Goal: Task Accomplishment & Management: Complete application form

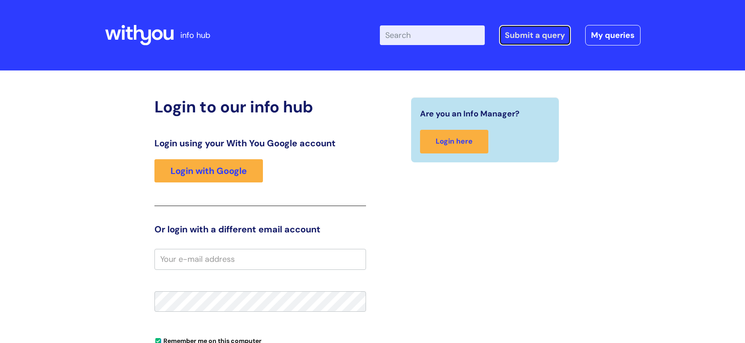
click at [530, 33] on link "Submit a query" at bounding box center [535, 35] width 72 height 21
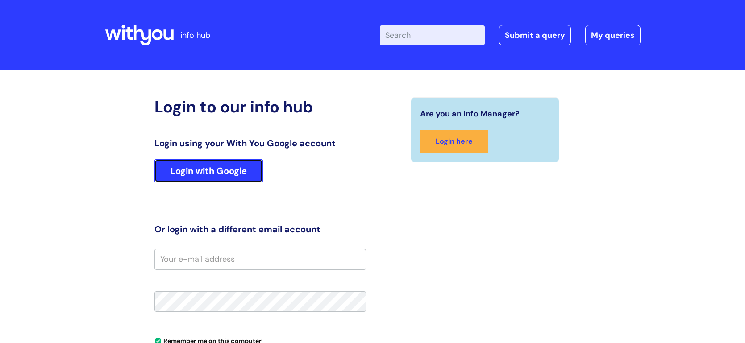
click at [215, 174] on link "Login with Google" at bounding box center [208, 170] width 108 height 23
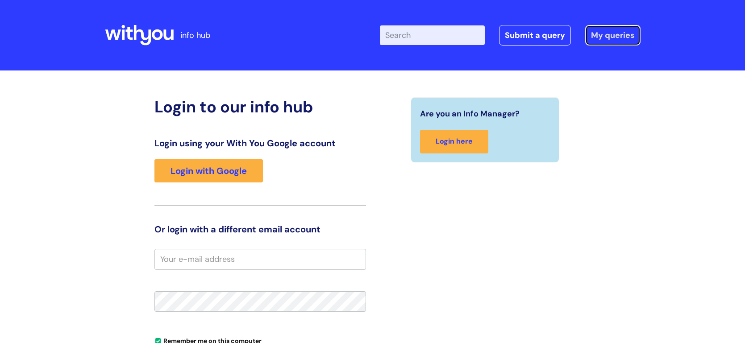
click at [617, 37] on link "My queries" at bounding box center [612, 35] width 55 height 21
click at [543, 36] on link "Submit a query" at bounding box center [535, 35] width 72 height 21
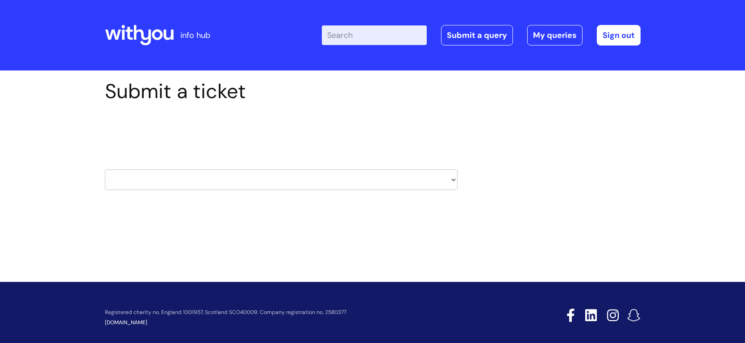
click at [454, 179] on select "HR / People IT and Support Clinical Drug Alerts Finance Accounts Data Support T…" at bounding box center [281, 180] width 353 height 21
click at [606, 179] on div "Submit a ticket Select issue type HR / People IT and Support Clinical Drug Aler…" at bounding box center [372, 148] width 549 height 138
click at [455, 181] on select "HR / People IT and Support Clinical Drug Alerts Finance Accounts Data Support T…" at bounding box center [281, 180] width 353 height 21
select select "it_and_support"
click at [105, 170] on select "HR / People IT and Support Clinical Drug Alerts Finance Accounts Data Support T…" at bounding box center [281, 180] width 353 height 21
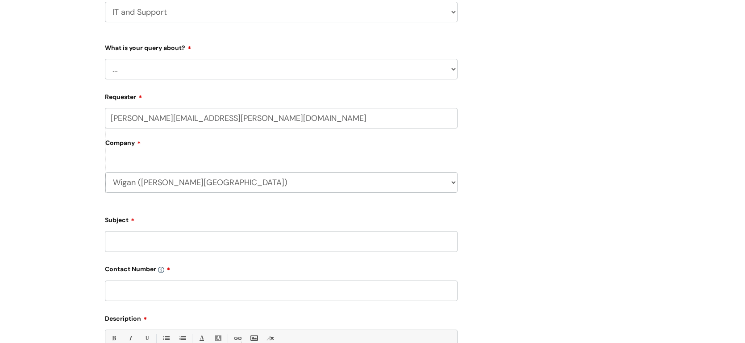
scroll to position [168, 0]
click at [455, 67] on select "... Mobile Phone Reset & MFA Accounts, Starters and Leavers IT Hardware issue I…" at bounding box center [281, 68] width 353 height 21
click at [217, 240] on input "Subject" at bounding box center [281, 241] width 353 height 21
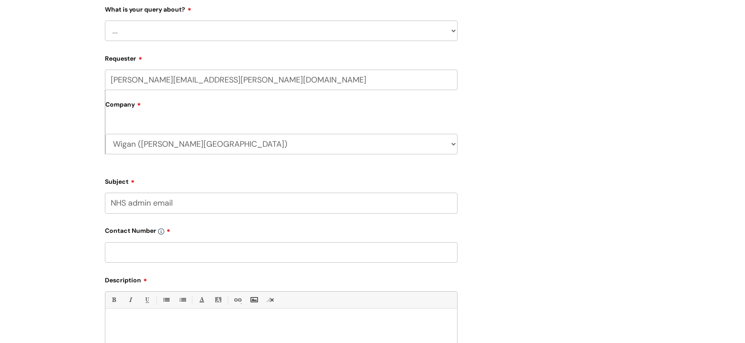
scroll to position [325, 0]
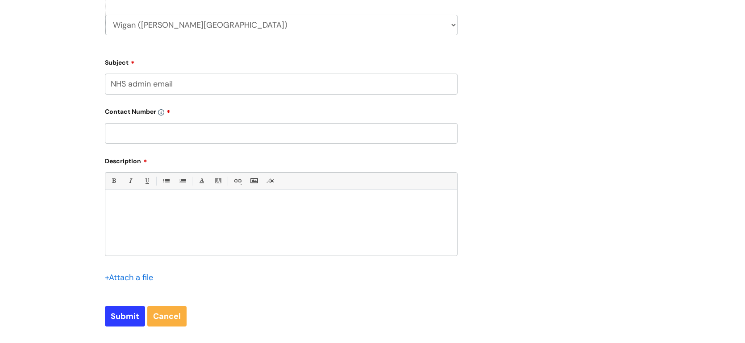
type input "NHS admin email"
click at [138, 208] on p at bounding box center [281, 205] width 338 height 8
click at [112, 204] on p "Cannot access the admin email account, withyou.wigan.leigh@nhs.net" at bounding box center [281, 205] width 338 height 8
click at [229, 204] on p "I understand this was resolved yesterday, Cannot access the admin email account…" at bounding box center [281, 205] width 338 height 8
click at [225, 205] on p "I understand this was resolved yesterday, cannot access the admin email account…" at bounding box center [281, 205] width 338 height 8
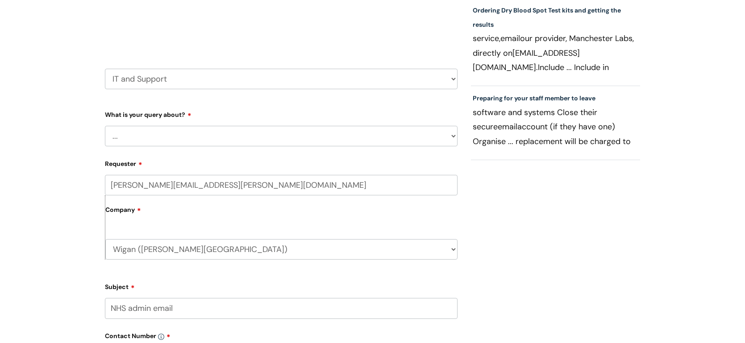
scroll to position [104, 0]
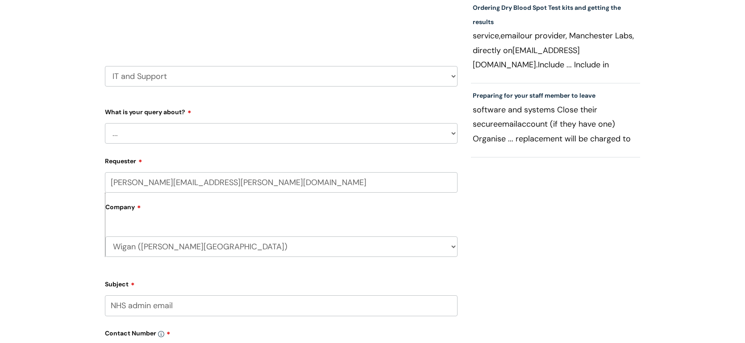
click at [455, 131] on select "... Mobile Phone Reset & MFA Accounts, Starters and Leavers IT Hardware issue I…" at bounding box center [281, 133] width 353 height 21
select select "Something Else"
click at [105, 123] on select "... Mobile Phone Reset & MFA Accounts, Starters and Leavers IT Hardware issue I…" at bounding box center [281, 133] width 353 height 21
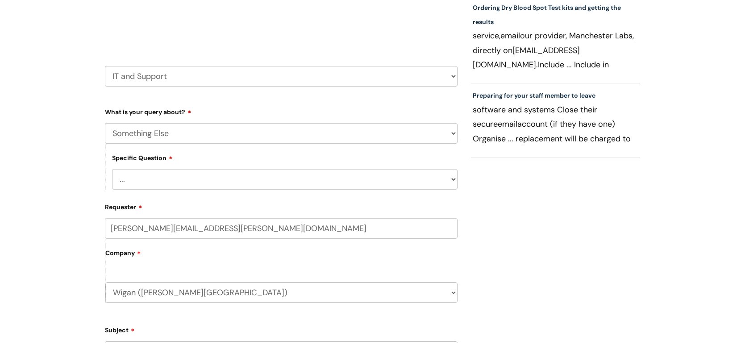
click at [453, 179] on select "... My problem is not listed" at bounding box center [285, 179] width 346 height 21
click at [454, 176] on select "... My problem is not listed" at bounding box center [285, 179] width 346 height 21
click at [455, 177] on select "... My problem is not listed" at bounding box center [285, 179] width 346 height 21
select select "My problem is not listed"
click at [112, 169] on select "... My problem is not listed" at bounding box center [285, 179] width 346 height 21
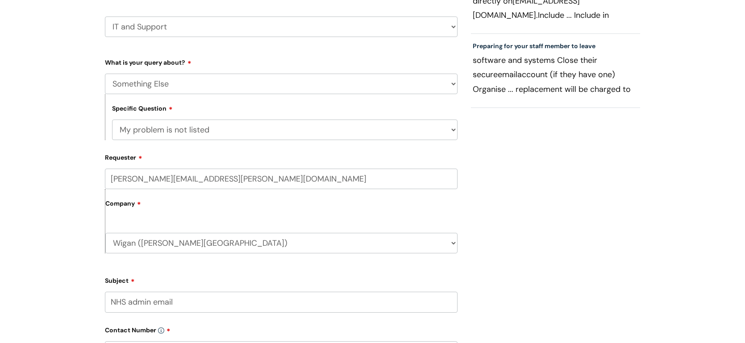
scroll to position [187, 0]
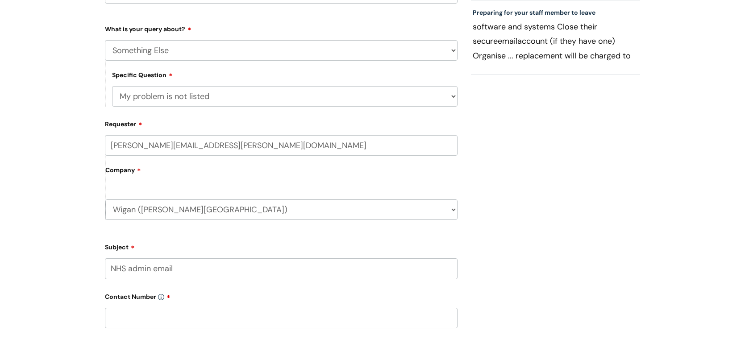
click at [247, 170] on label "Company" at bounding box center [281, 173] width 352 height 20
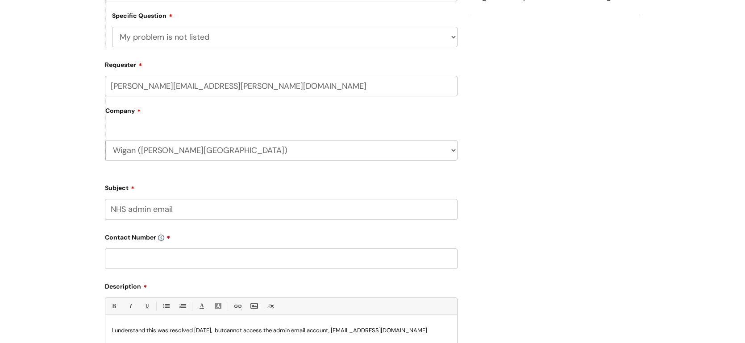
scroll to position [250, 0]
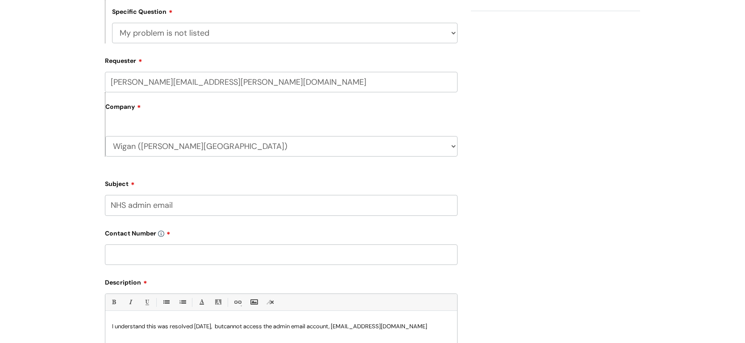
click at [140, 255] on input "text" at bounding box center [281, 255] width 353 height 21
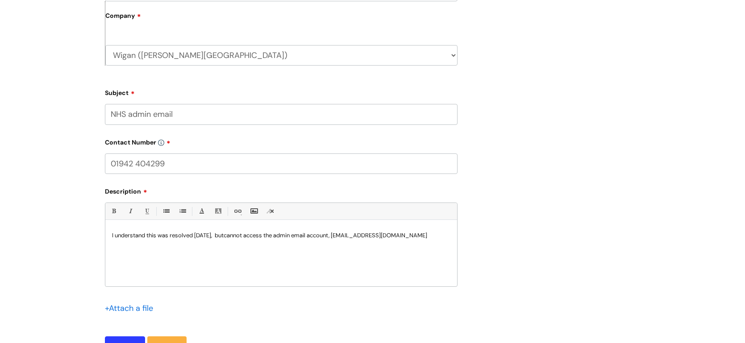
scroll to position [486, 0]
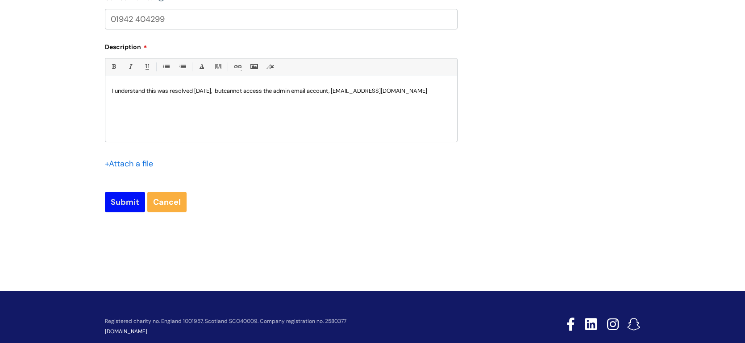
type input "01942 404299"
click at [127, 201] on input "Submit" at bounding box center [125, 202] width 40 height 21
type input "Please Wait..."
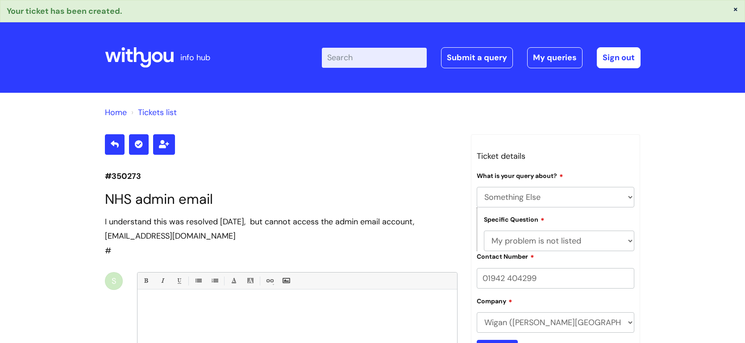
select select "Something Else"
select select "My problem is not listed"
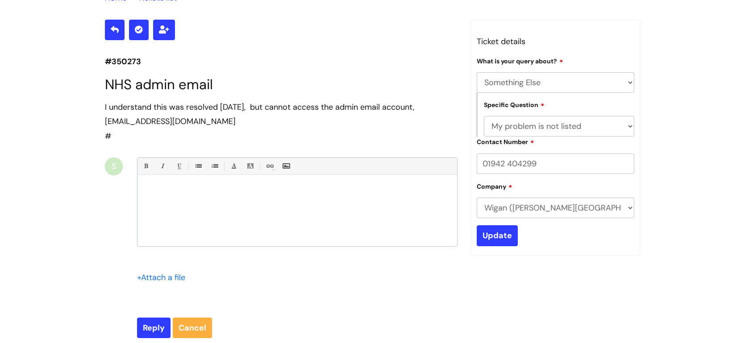
scroll to position [115, 0]
click at [162, 323] on input "Reply" at bounding box center [153, 327] width 33 height 21
type input "Please Wait..."
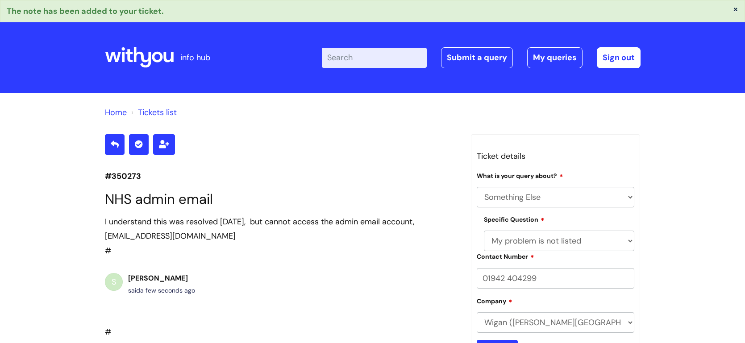
select select "Something Else"
select select "My problem is not listed"
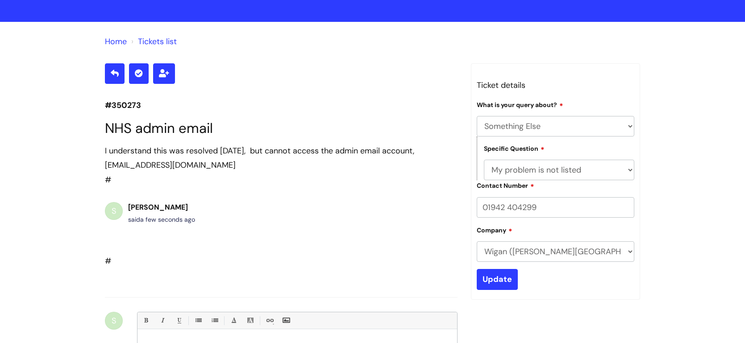
scroll to position [77, 0]
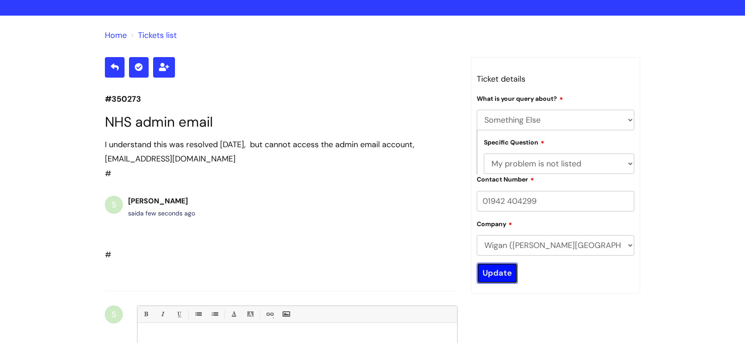
click at [499, 271] on input "Update" at bounding box center [497, 273] width 41 height 21
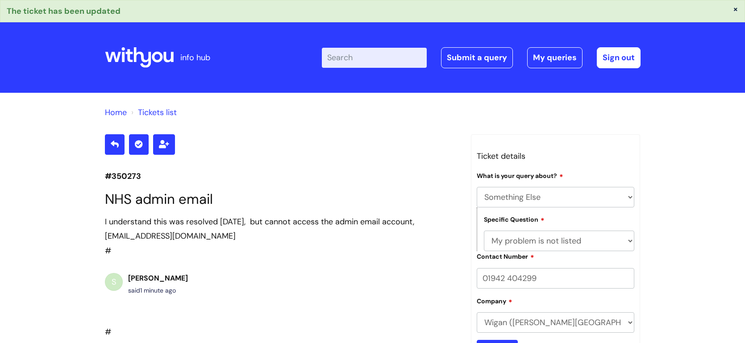
select select "Something Else"
select select "My problem is not listed"
click at [617, 53] on link "Sign out" at bounding box center [619, 57] width 44 height 21
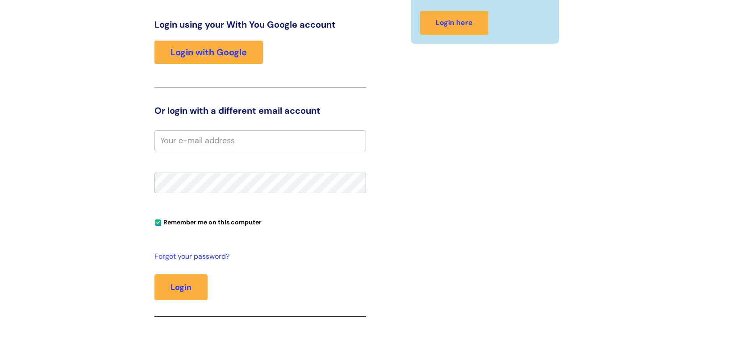
scroll to position [142, 0]
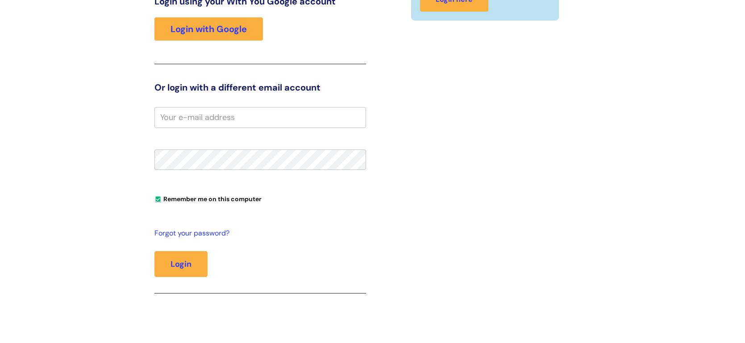
click at [156, 197] on input "Remember me on this computer" at bounding box center [158, 200] width 6 height 6
checkbox input "false"
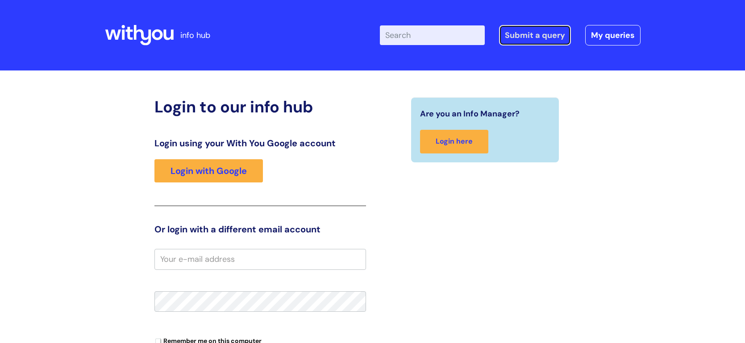
click at [542, 33] on link "Submit a query" at bounding box center [535, 35] width 72 height 21
